Goal: Information Seeking & Learning: Learn about a topic

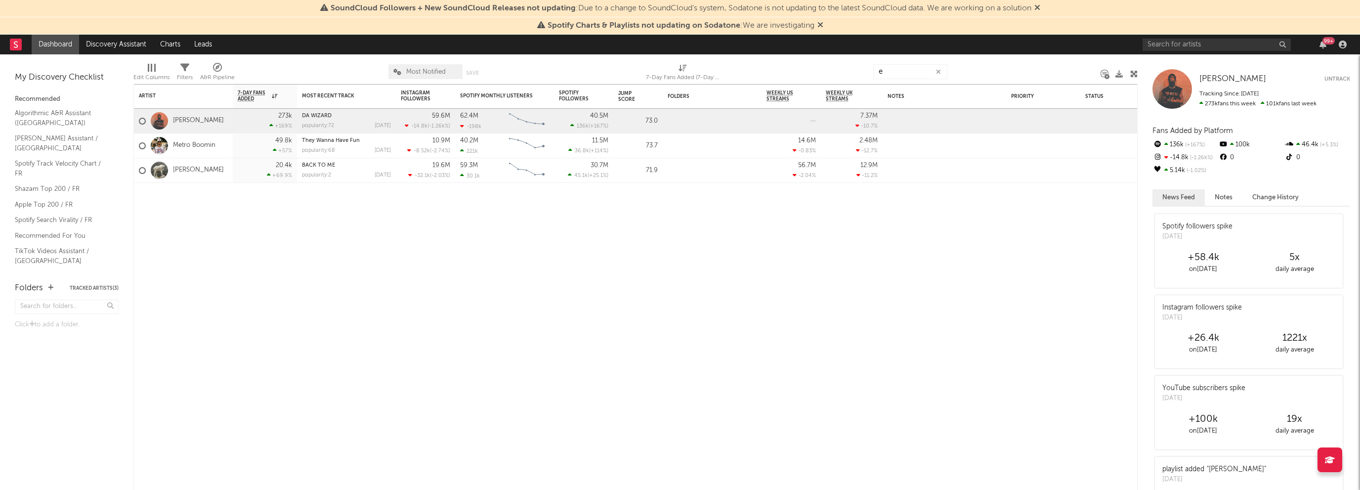
type input "e"
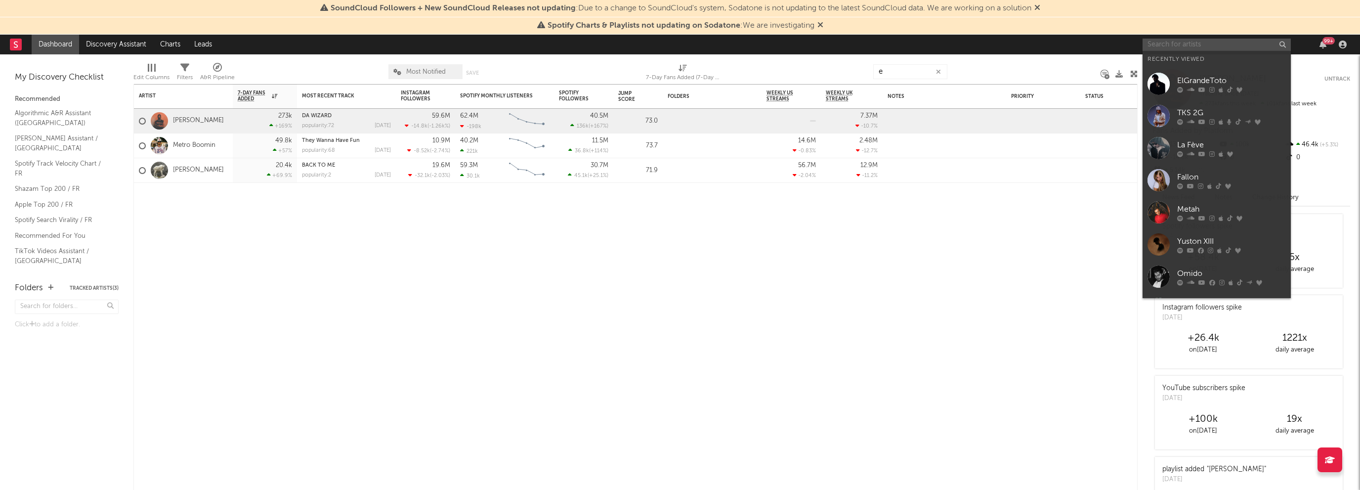
click at [1179, 42] on input "text" at bounding box center [1216, 45] width 148 height 12
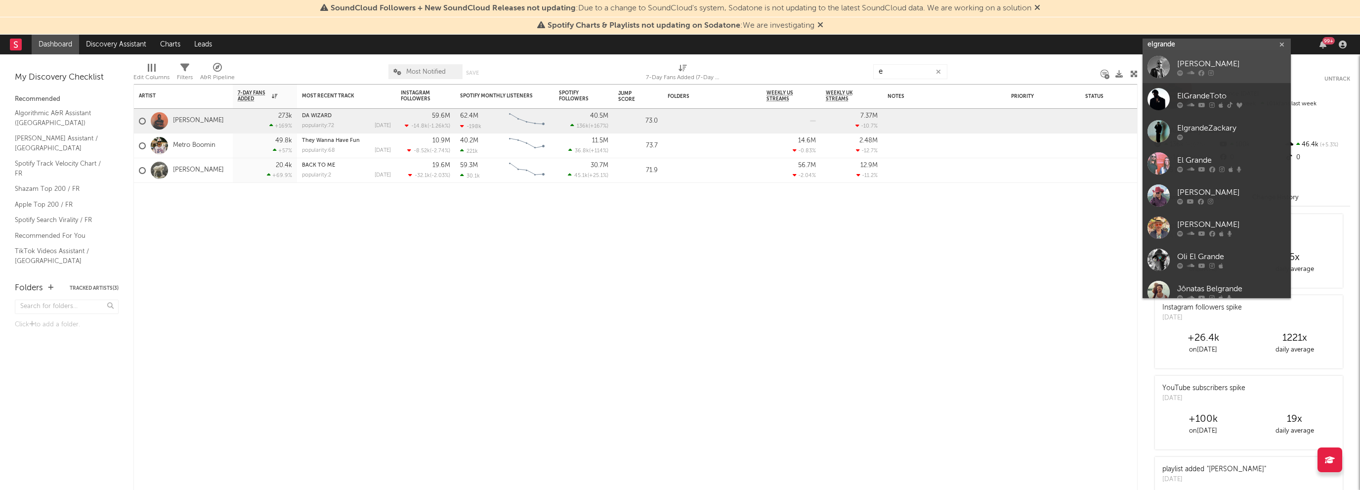
type input "elgrande"
click at [1189, 79] on link "[PERSON_NAME]" at bounding box center [1216, 67] width 148 height 32
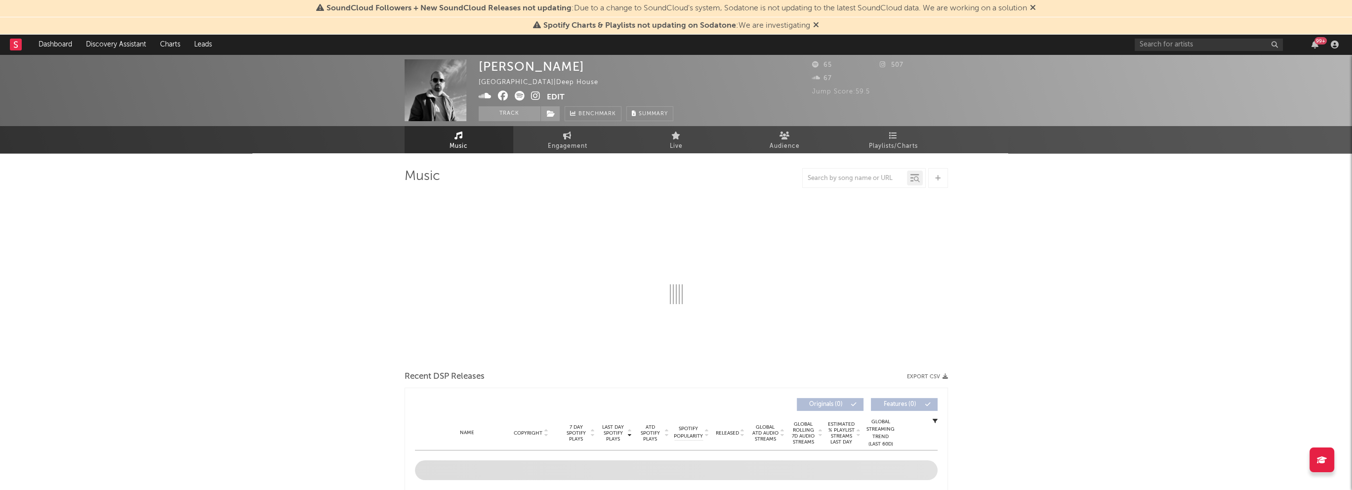
select select "1w"
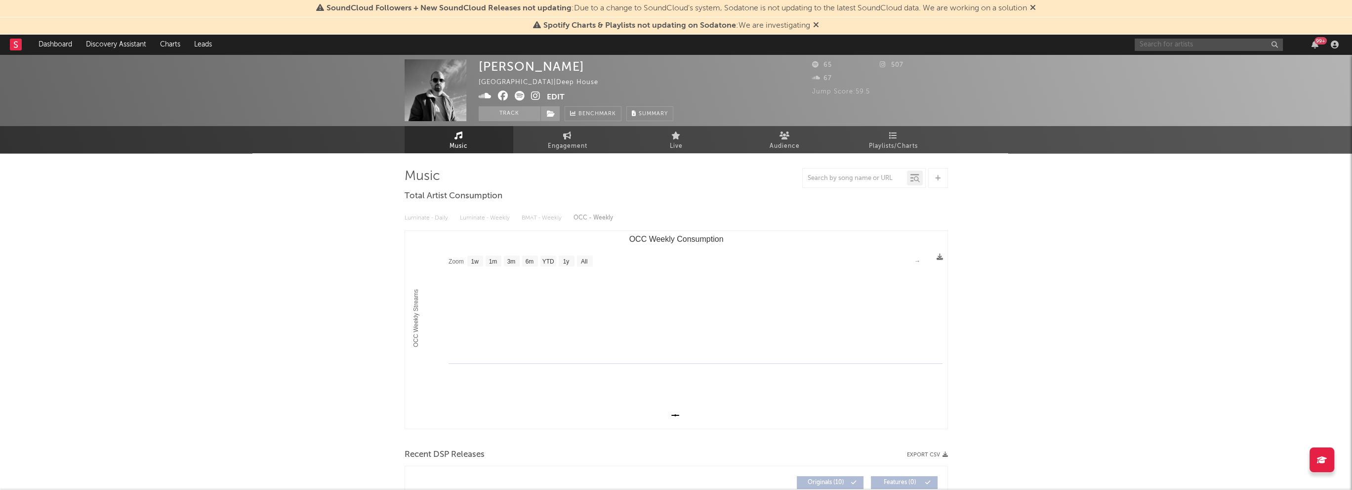
click at [1140, 48] on input "text" at bounding box center [1209, 45] width 148 height 12
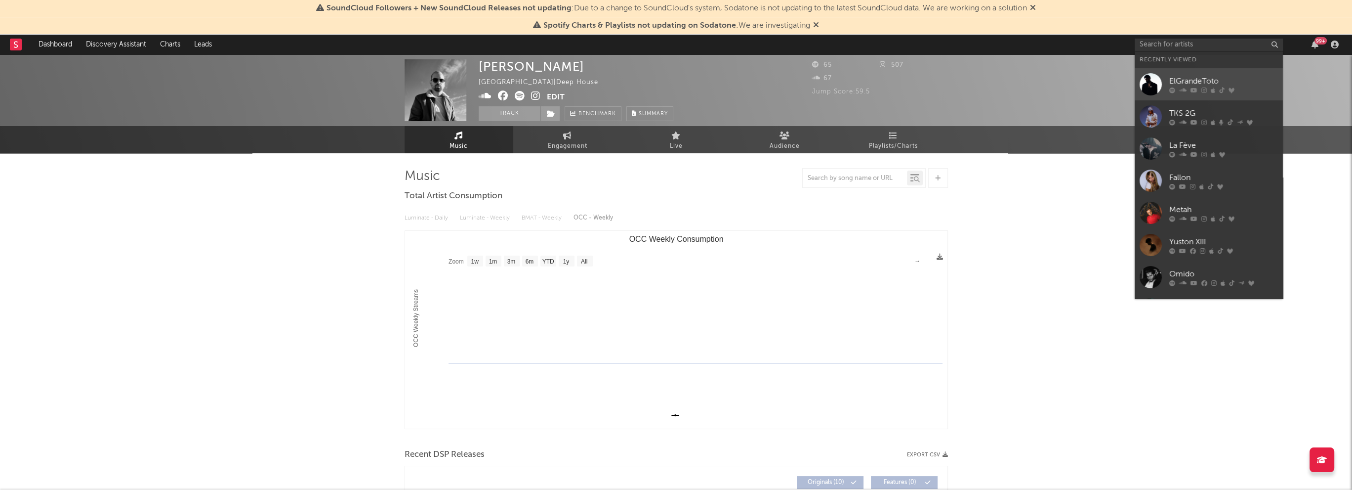
click at [1174, 80] on div "ElGrandeToto" at bounding box center [1223, 81] width 109 height 12
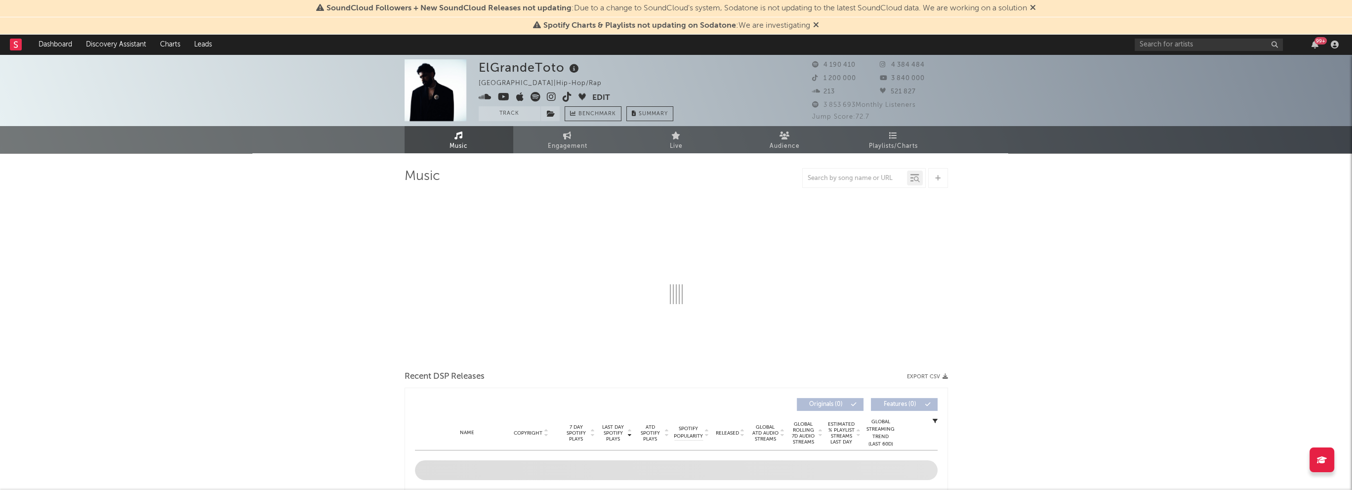
select select "6m"
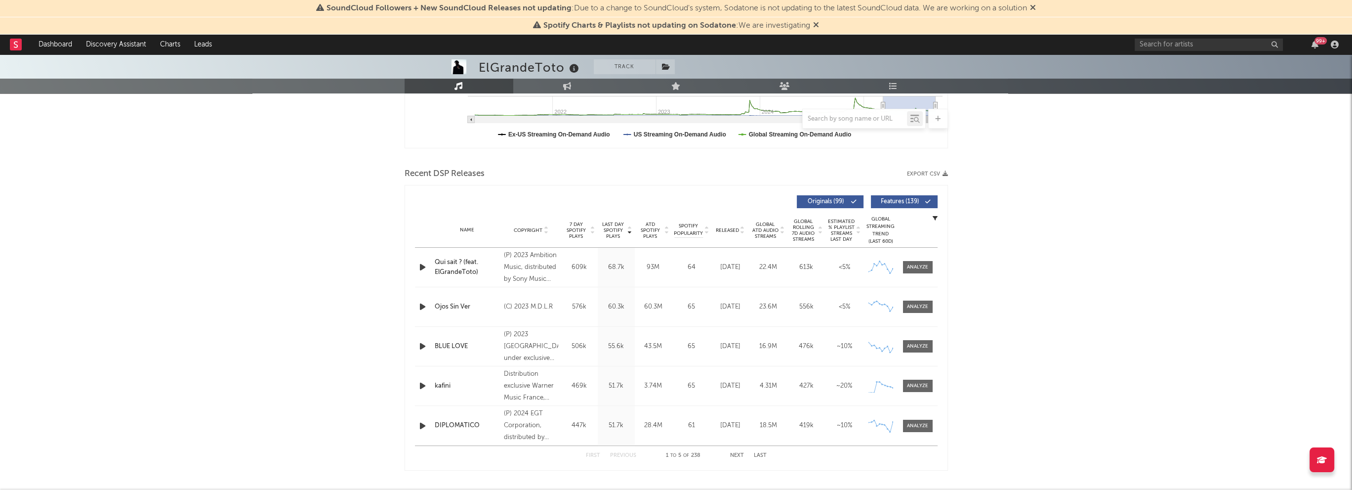
scroll to position [296, 0]
